Goal: Transaction & Acquisition: Purchase product/service

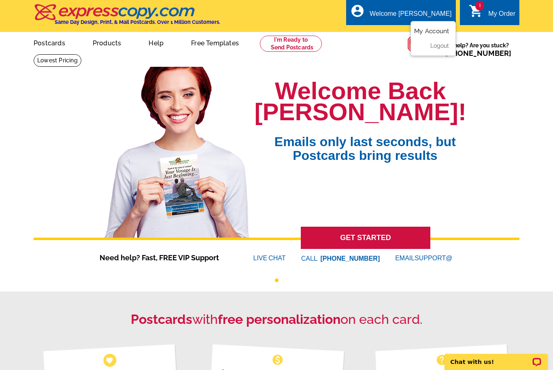
click at [440, 34] on link "My Account" at bounding box center [431, 31] width 35 height 7
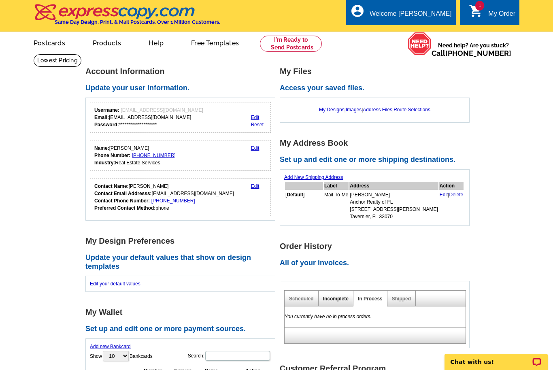
click at [337, 301] on link "Incomplete" at bounding box center [335, 299] width 25 height 6
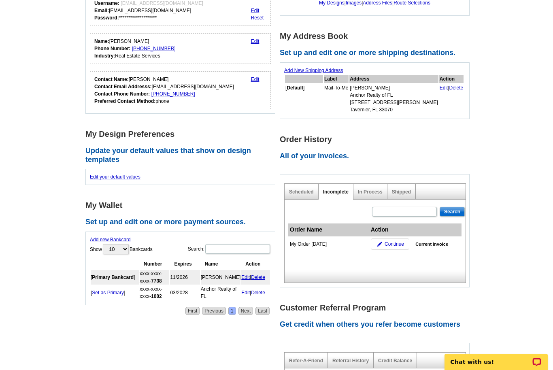
scroll to position [112, 0]
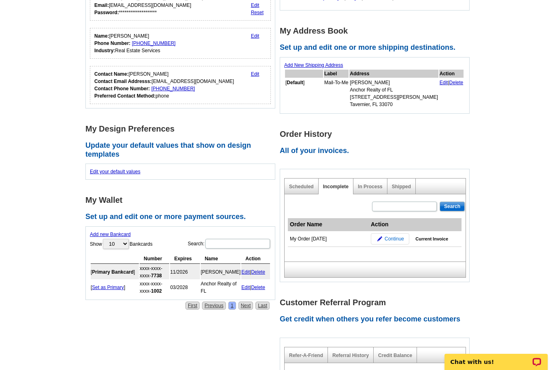
click at [394, 239] on span "Continue" at bounding box center [393, 238] width 19 height 7
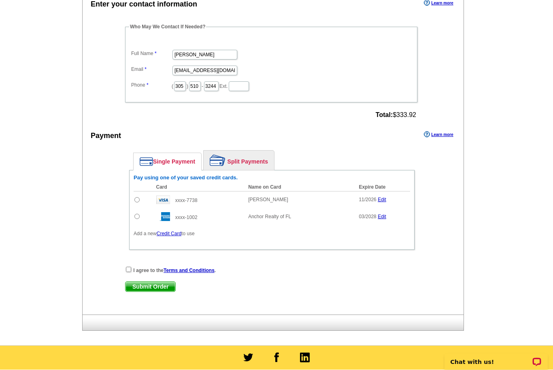
scroll to position [264, 0]
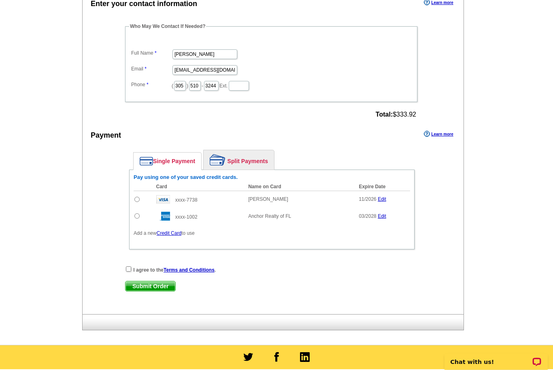
click at [140, 217] on input "radio" at bounding box center [136, 216] width 5 height 5
radio input "true"
click at [131, 264] on div "Enter your contact information Learn more Who May We Contact If Needed? Full Na…" at bounding box center [273, 156] width 381 height 317
click at [131, 269] on input "checkbox" at bounding box center [128, 269] width 5 height 5
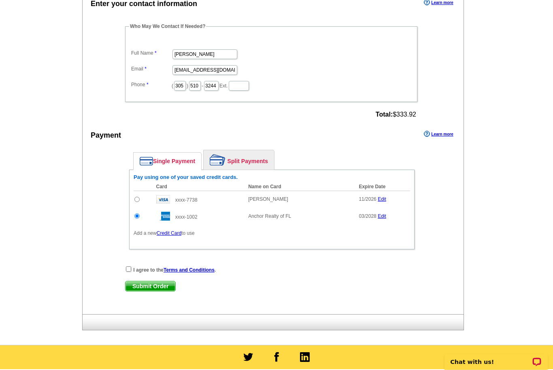
checkbox input "true"
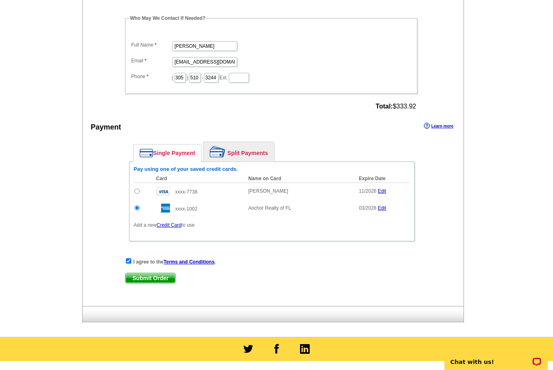
scroll to position [273, 0]
click at [158, 279] on span "Submit Order" at bounding box center [150, 278] width 50 height 10
